Goal: Navigation & Orientation: Find specific page/section

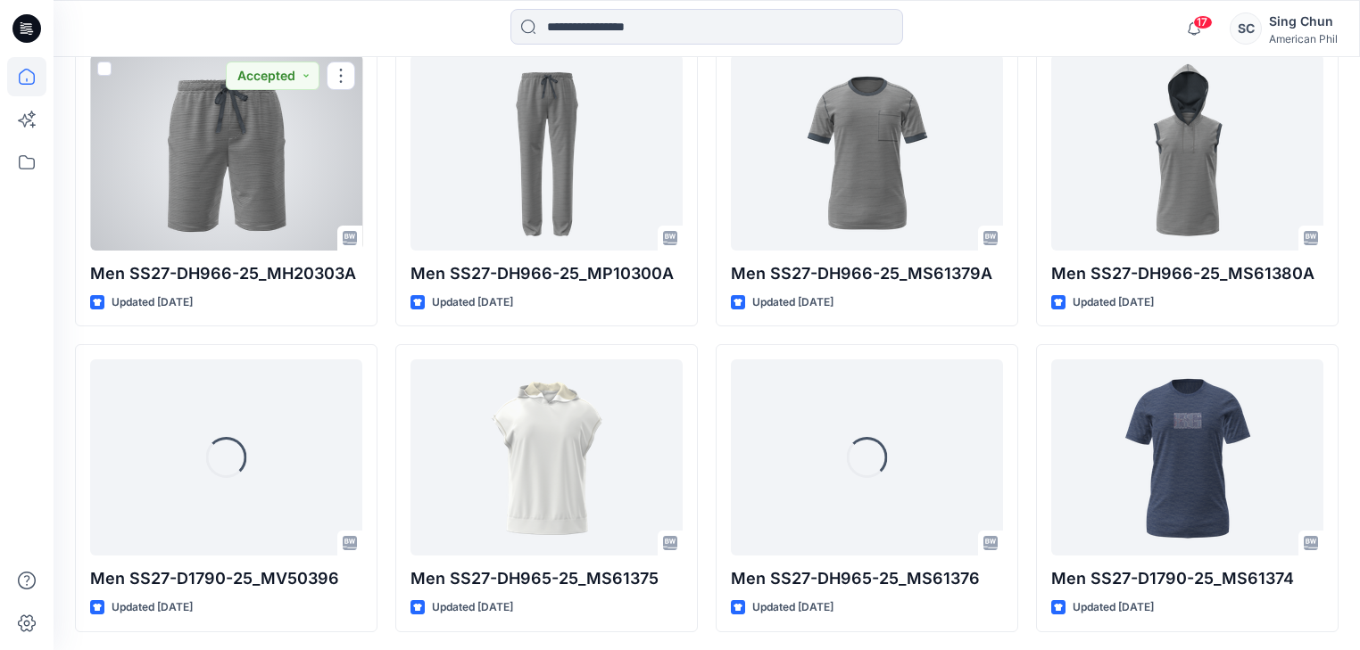
scroll to position [1207, 0]
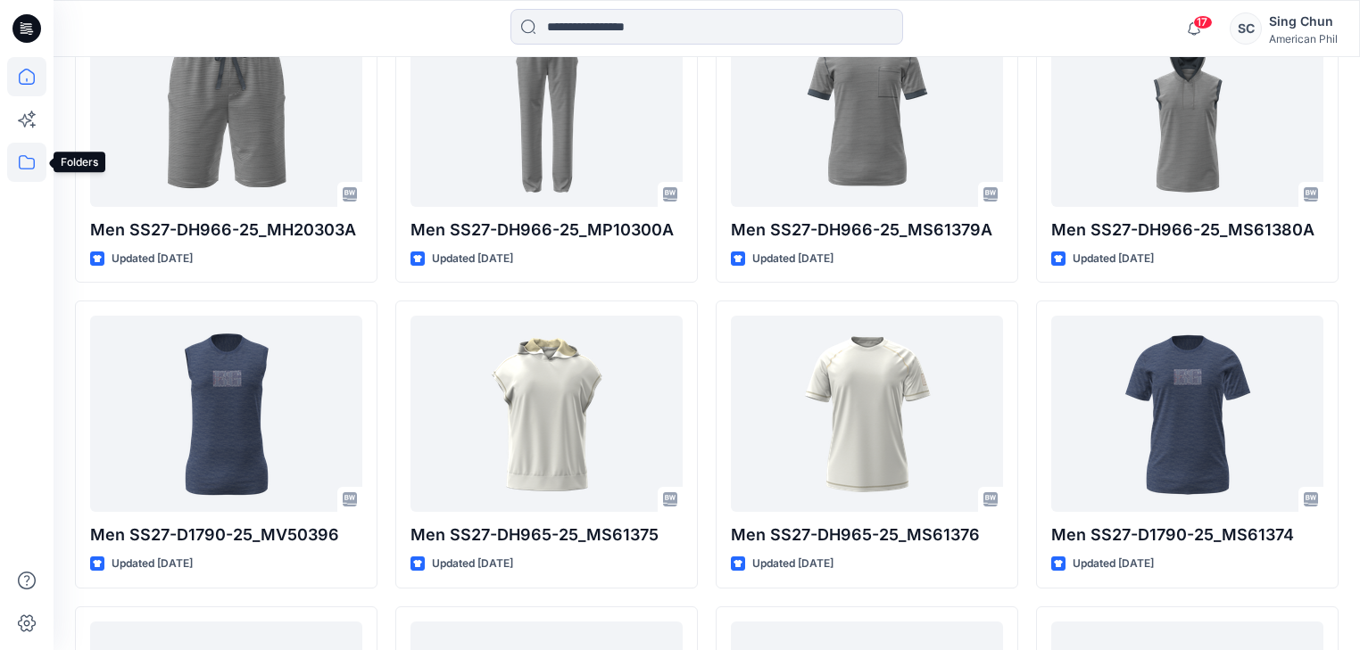
click at [21, 163] on icon at bounding box center [26, 162] width 39 height 39
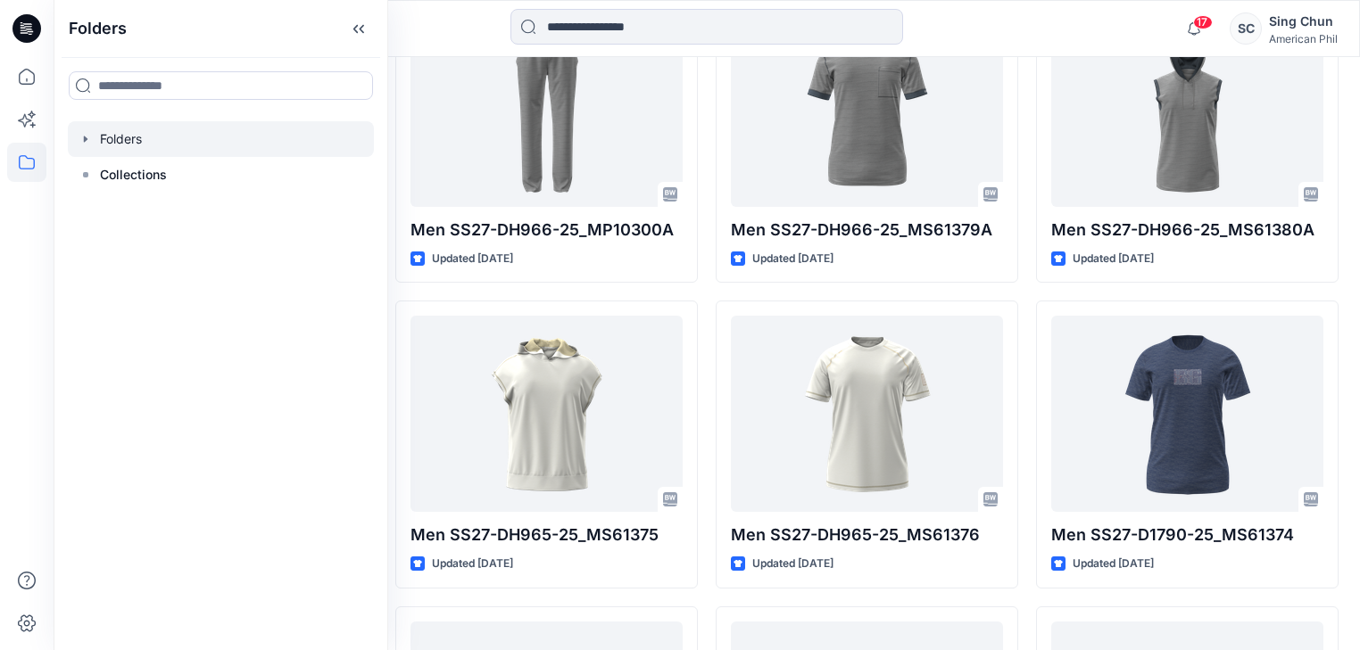
click at [139, 141] on div at bounding box center [221, 139] width 306 height 36
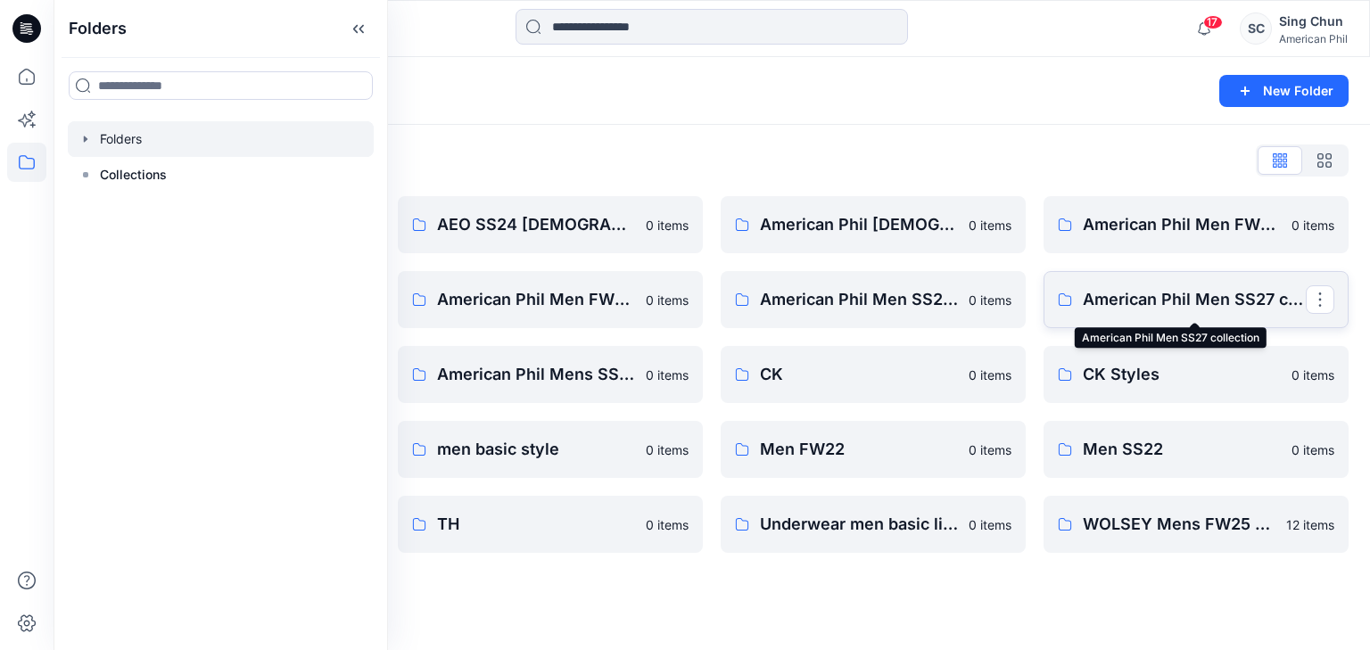
click at [1201, 298] on p "American Phil Men SS27 collection" at bounding box center [1194, 299] width 223 height 25
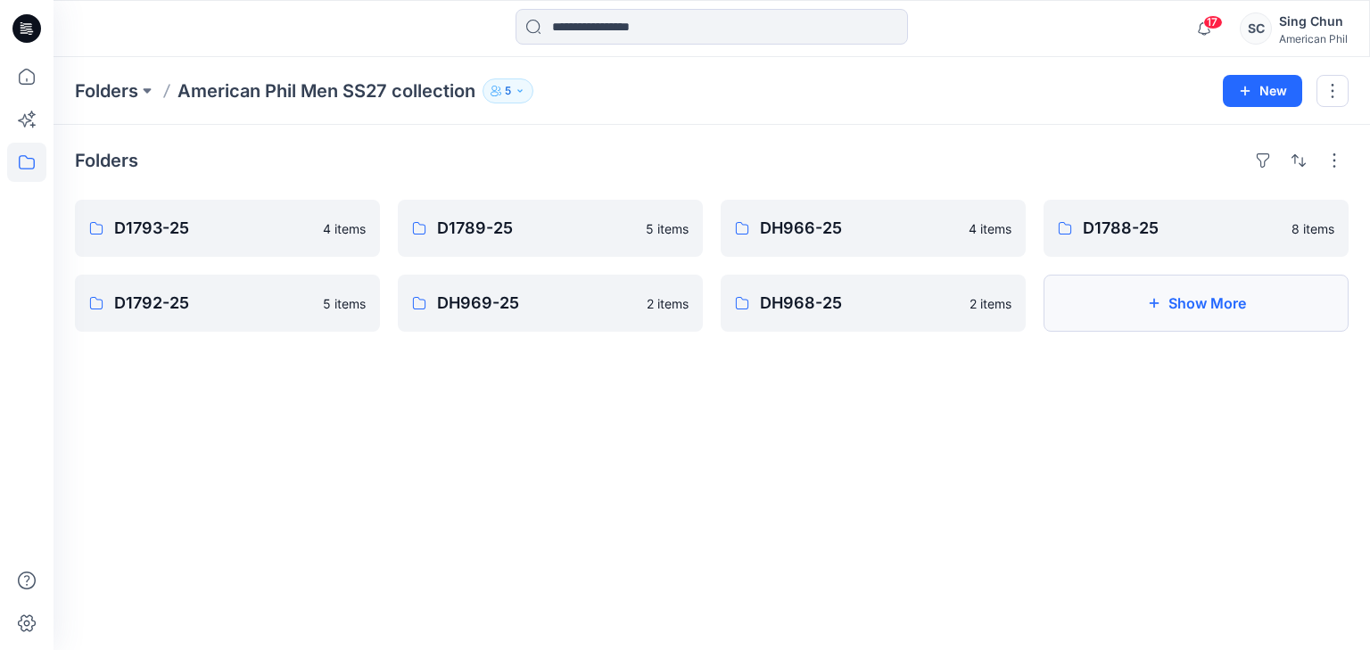
click at [1230, 323] on button "Show More" at bounding box center [1196, 303] width 305 height 57
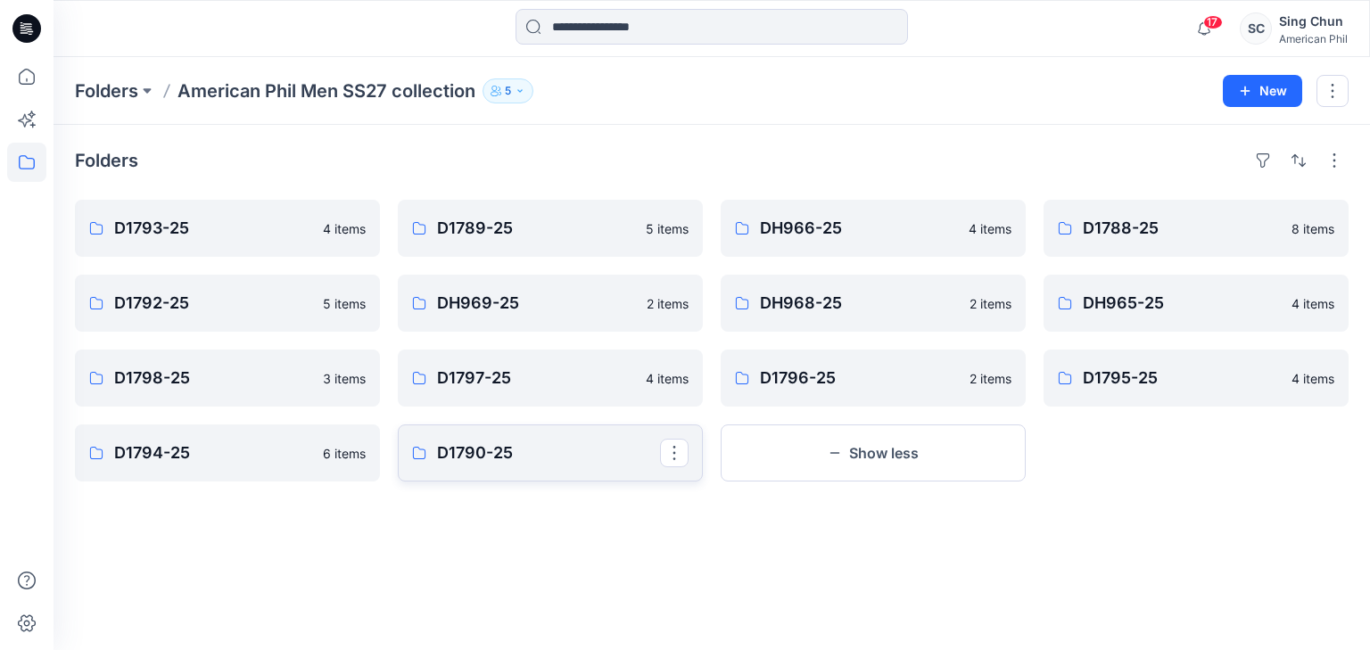
click at [514, 466] on p "D1790-25" at bounding box center [548, 453] width 223 height 25
click at [324, 466] on p "D1794-25" at bounding box center [225, 453] width 223 height 25
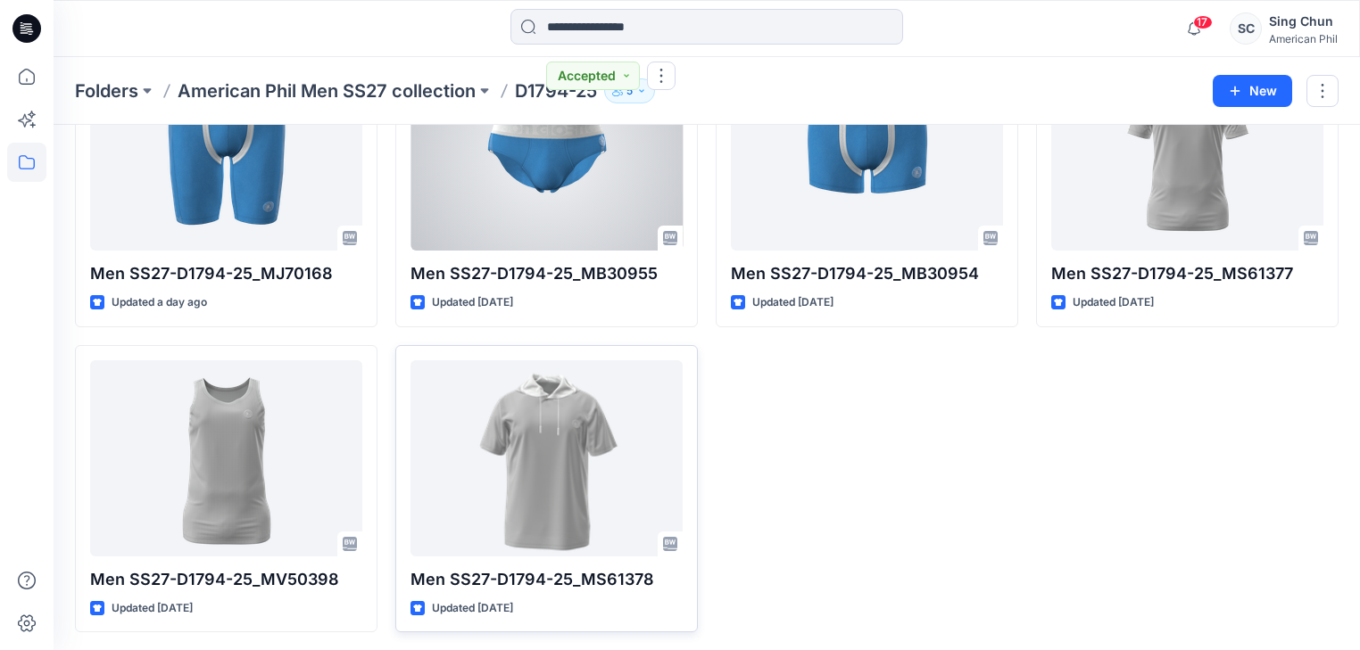
scroll to position [228, 0]
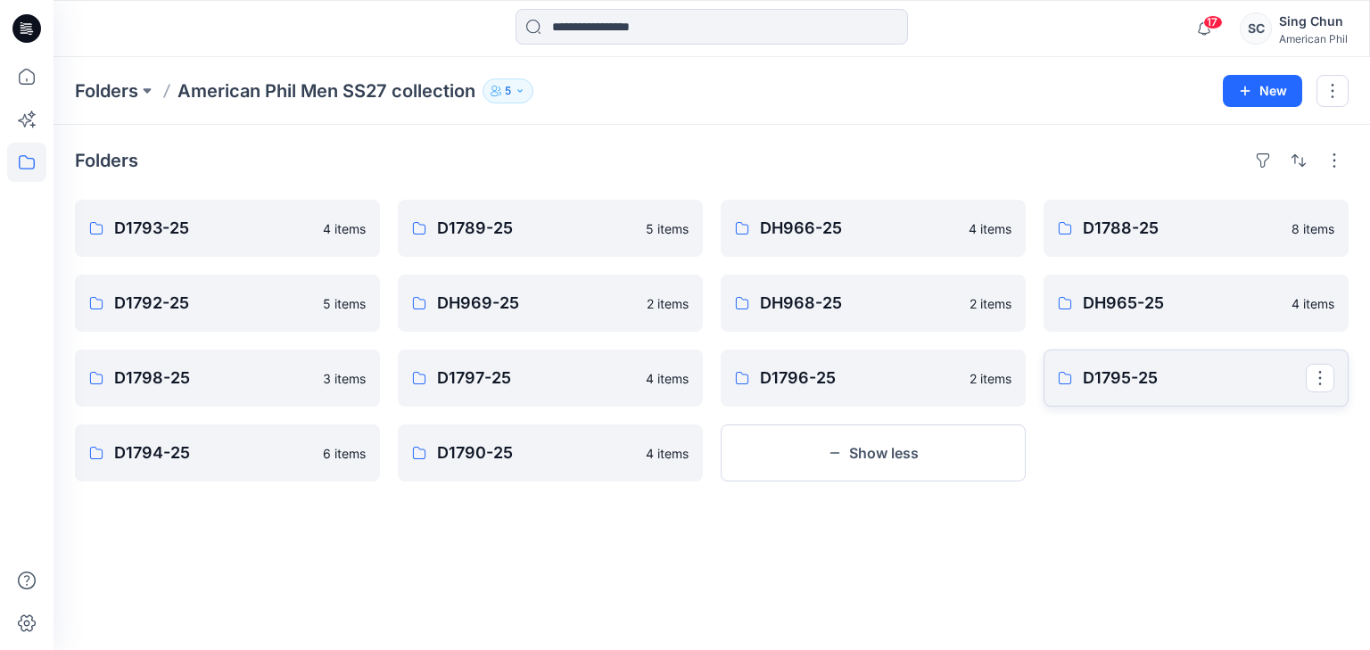
click at [1157, 389] on p "D1795-25" at bounding box center [1194, 378] width 223 height 25
